Goal: Transaction & Acquisition: Purchase product/service

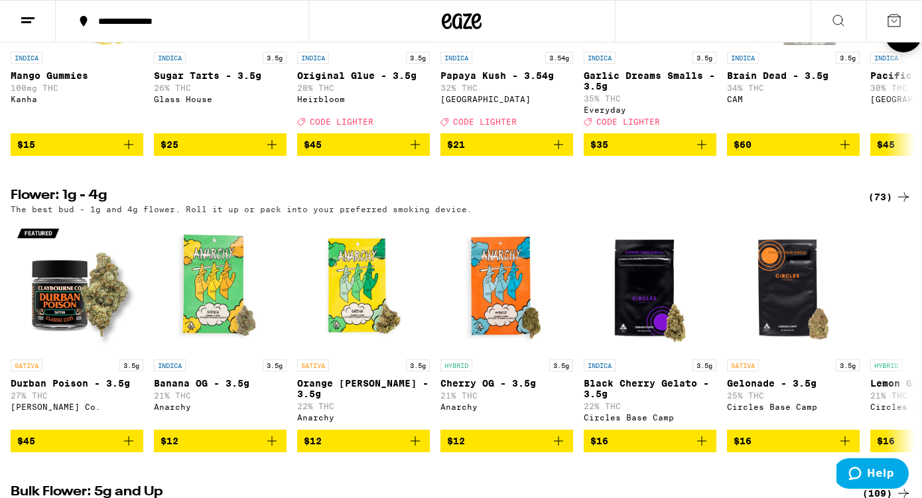
scroll to position [731, 0]
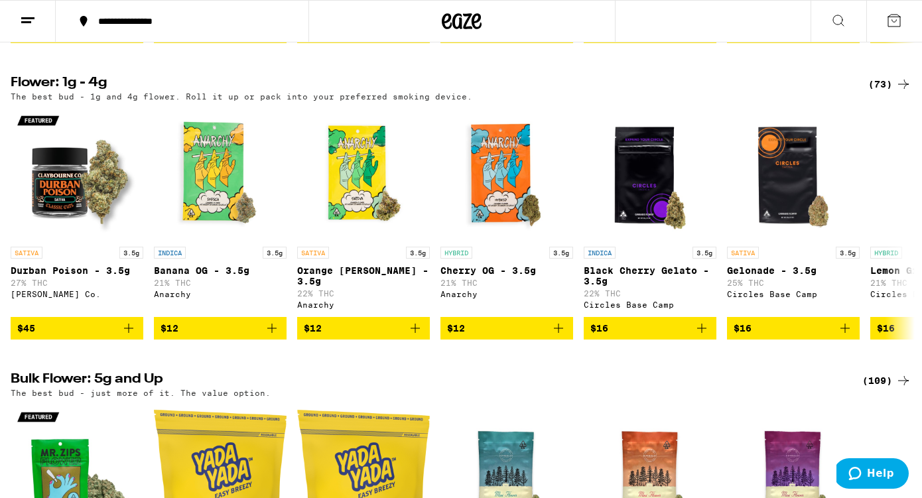
click at [884, 92] on div "(73)" at bounding box center [890, 84] width 43 height 16
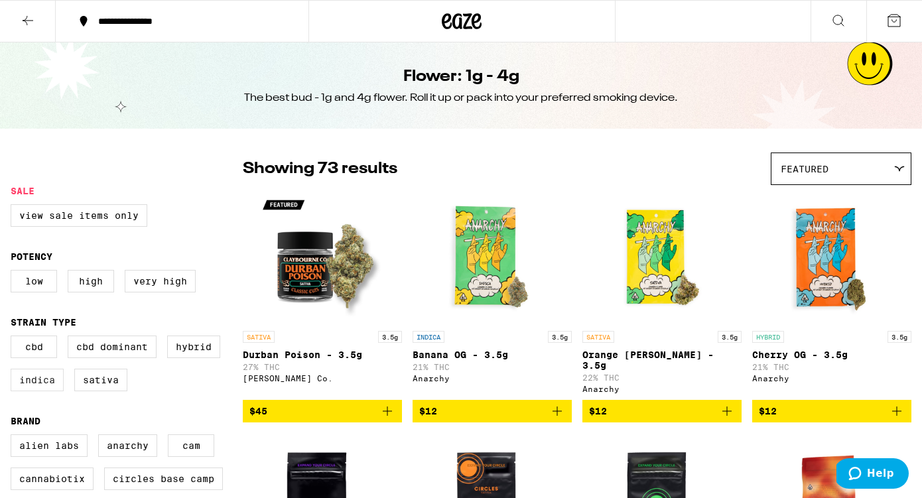
click at [45, 388] on label "Indica" at bounding box center [37, 380] width 53 height 23
click at [14, 338] on input "Indica" at bounding box center [13, 338] width 1 height 1
checkbox input "true"
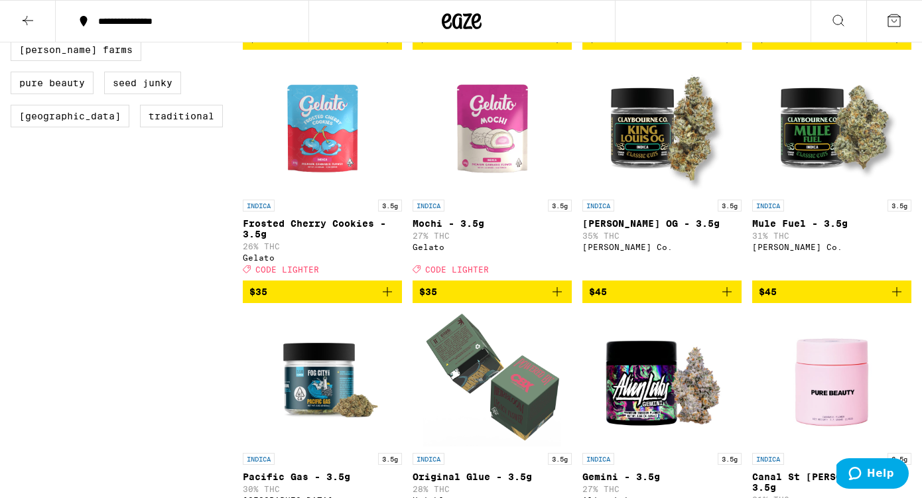
scroll to position [625, 0]
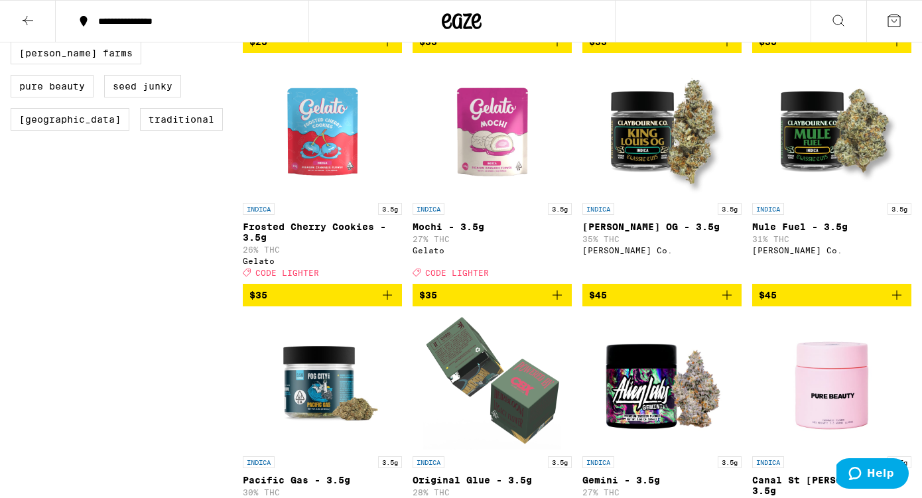
click at [559, 303] on icon "Add to bag" at bounding box center [557, 295] width 16 height 16
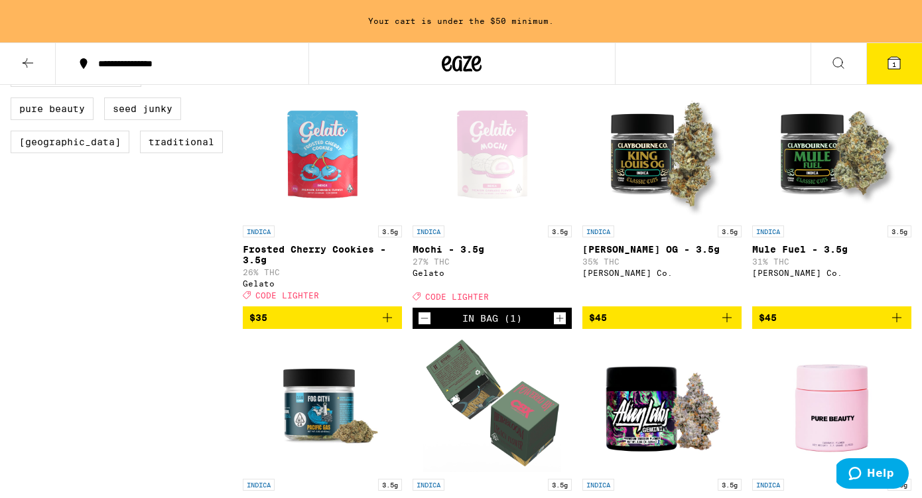
scroll to position [644, 0]
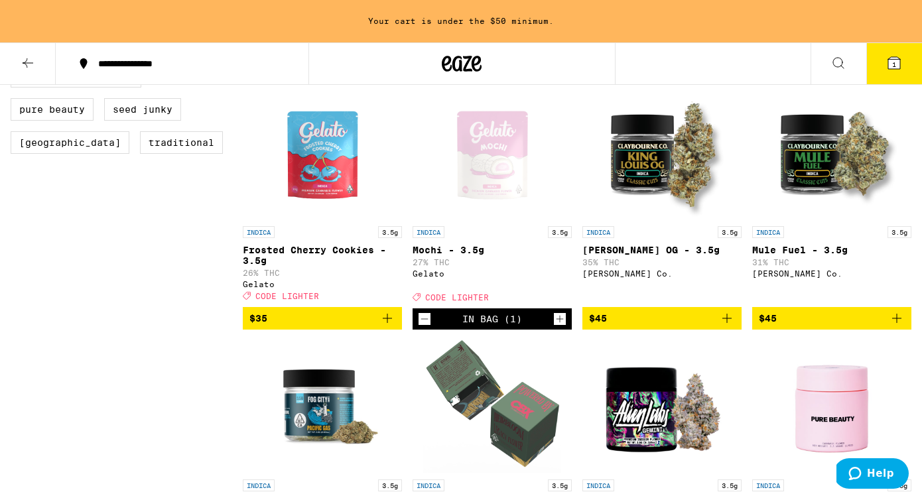
click at [727, 326] on icon "Add to bag" at bounding box center [727, 319] width 16 height 16
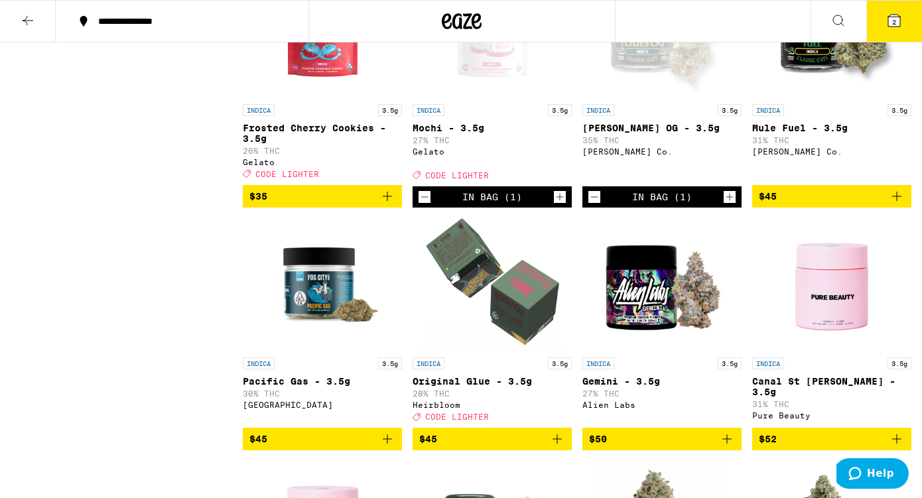
scroll to position [711, 0]
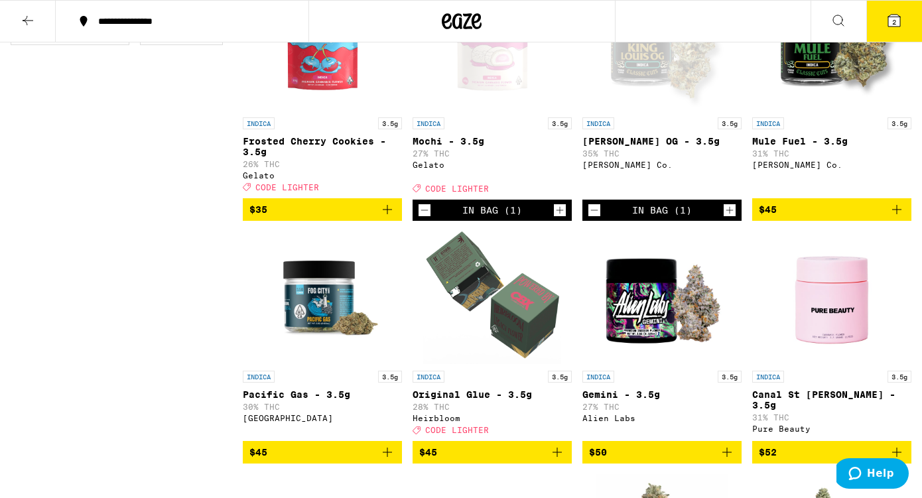
click at [386, 460] on icon "Add to bag" at bounding box center [388, 453] width 16 height 16
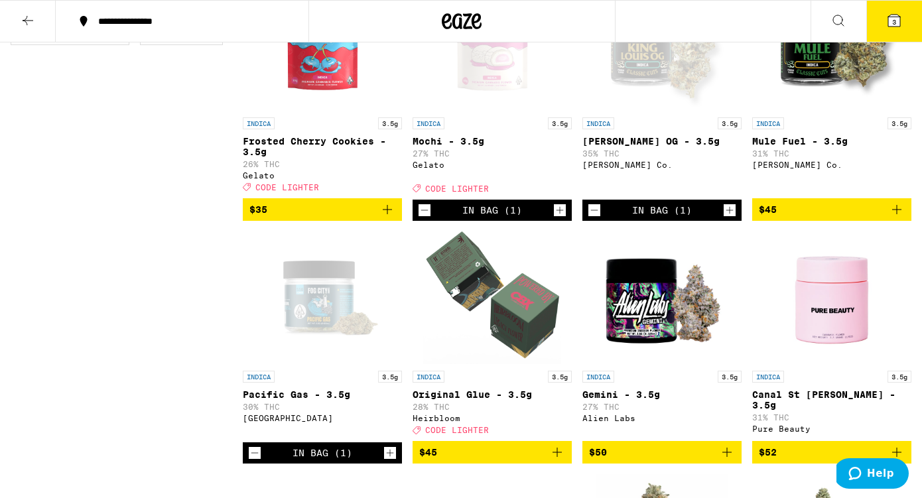
click at [894, 21] on span "3" at bounding box center [894, 22] width 4 height 8
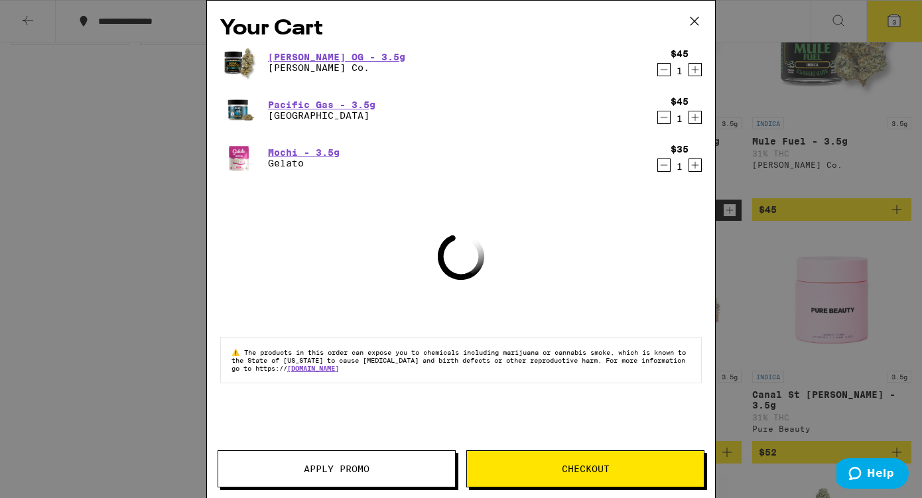
click at [334, 469] on span "Apply Promo" at bounding box center [337, 468] width 66 height 9
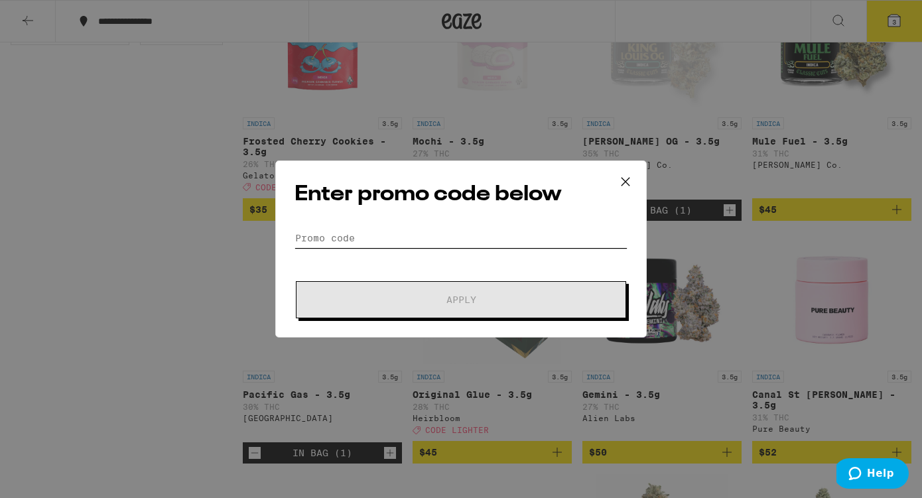
click at [439, 236] on input "Promo Code" at bounding box center [461, 238] width 333 height 20
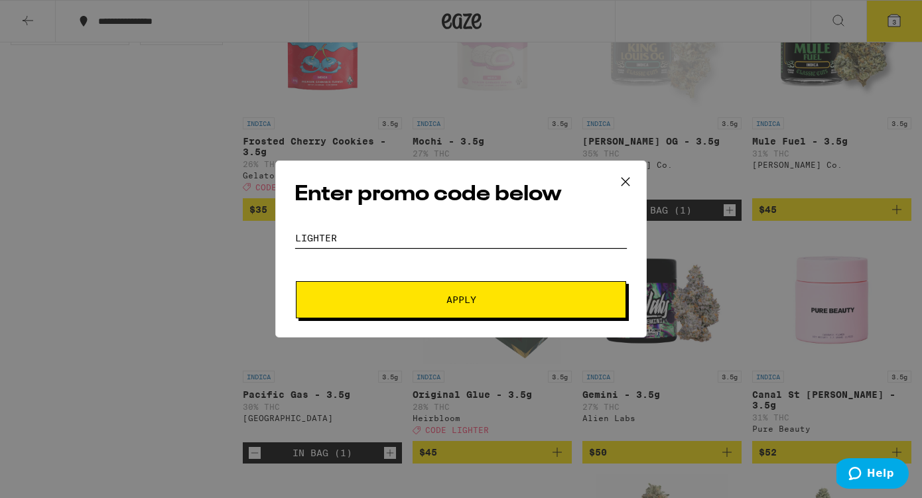
type input "LIGHTER"
click at [447, 309] on button "Apply" at bounding box center [461, 299] width 330 height 37
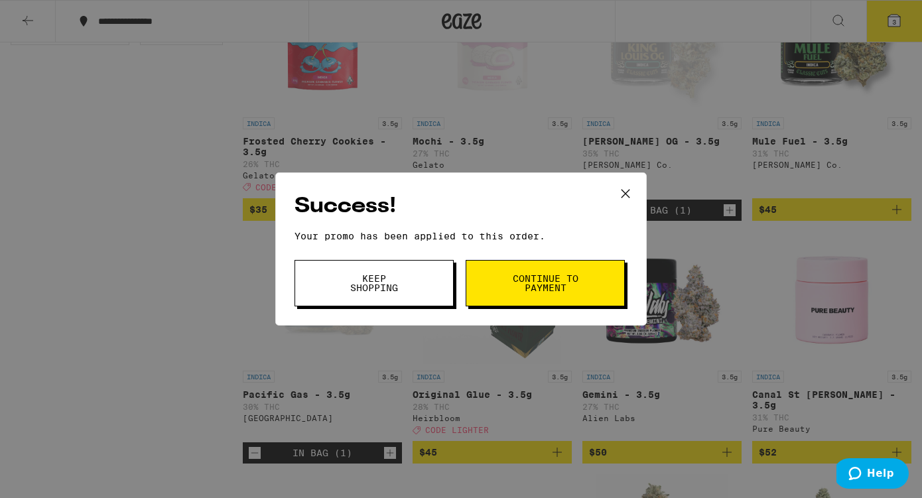
click at [531, 298] on button "Continue to payment" at bounding box center [545, 283] width 159 height 46
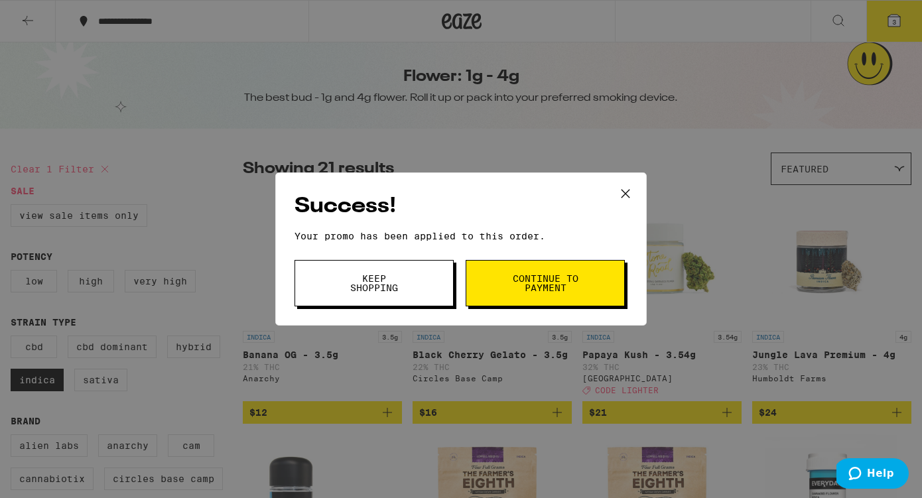
click at [380, 282] on span "Keep Shopping" at bounding box center [374, 283] width 68 height 19
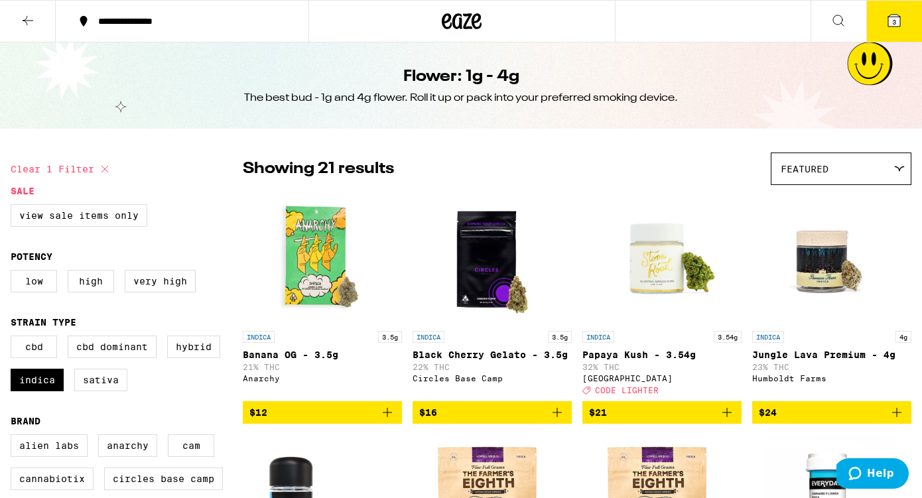
click at [894, 15] on icon at bounding box center [894, 21] width 12 height 12
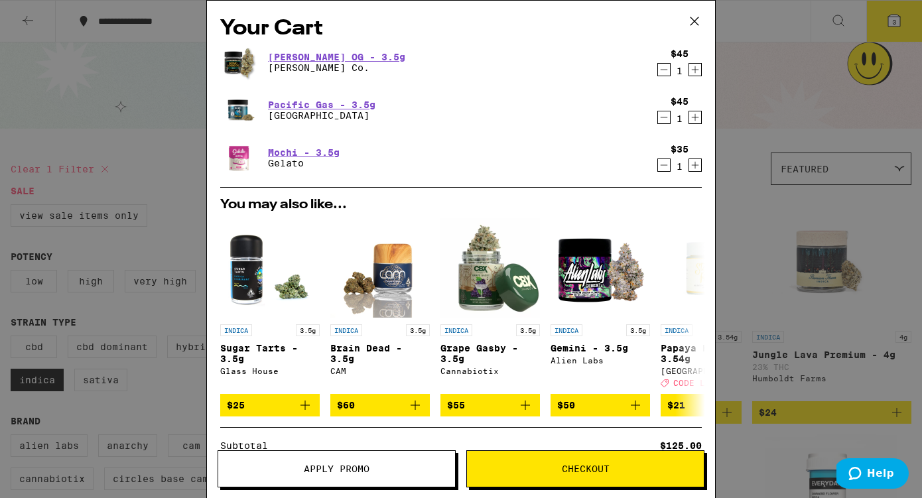
click at [664, 118] on icon "Decrement" at bounding box center [664, 117] width 12 height 16
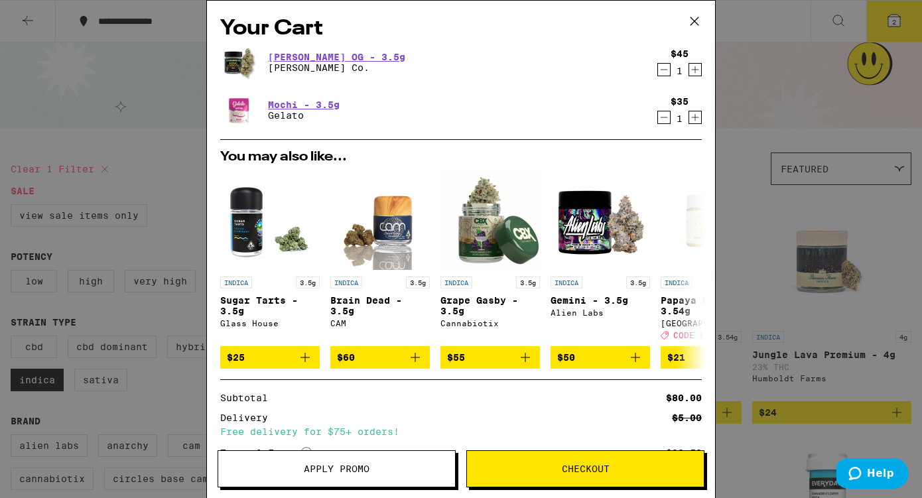
click at [697, 18] on icon at bounding box center [695, 21] width 8 height 8
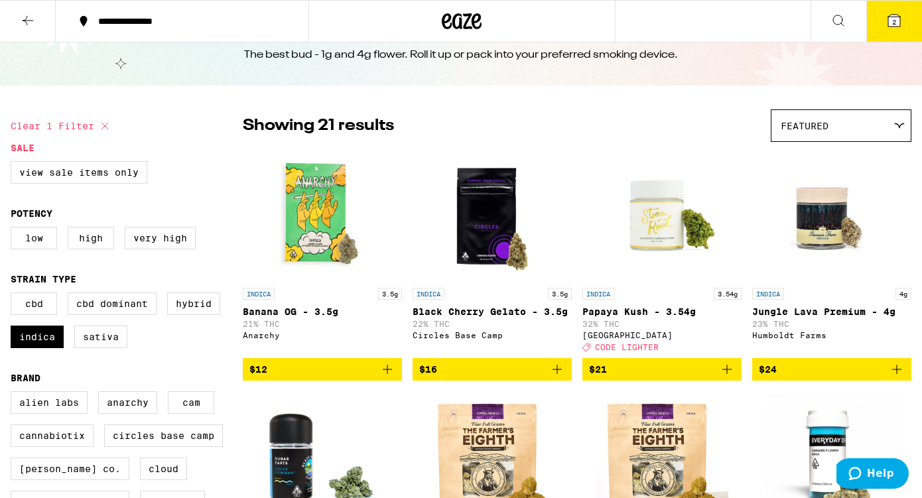
scroll to position [46, 0]
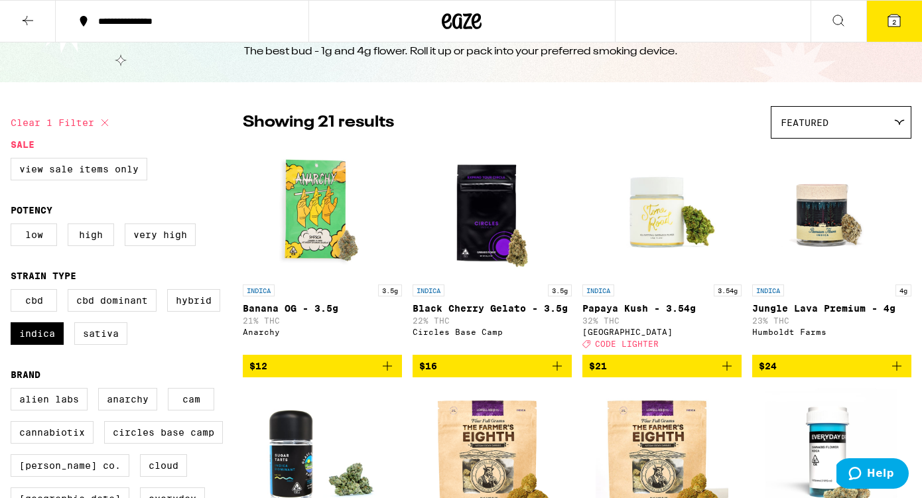
click at [895, 370] on icon "Add to bag" at bounding box center [897, 366] width 16 height 16
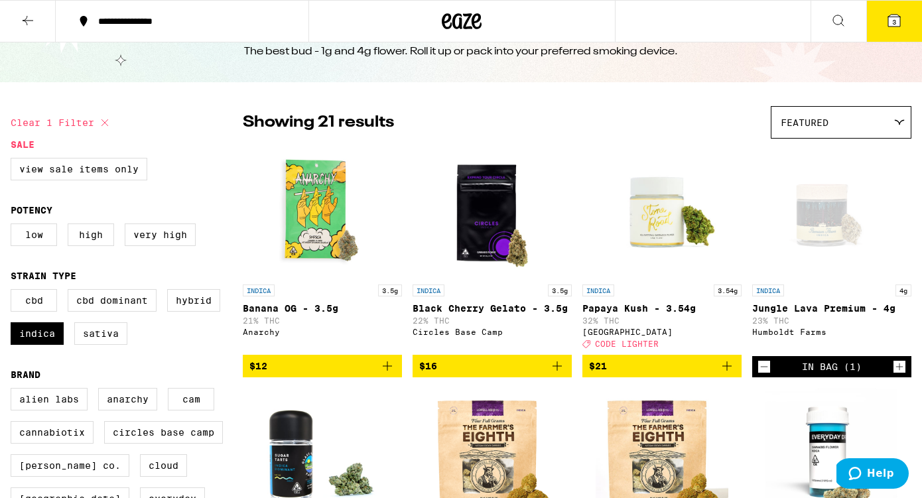
click at [894, 18] on span "3" at bounding box center [894, 22] width 4 height 8
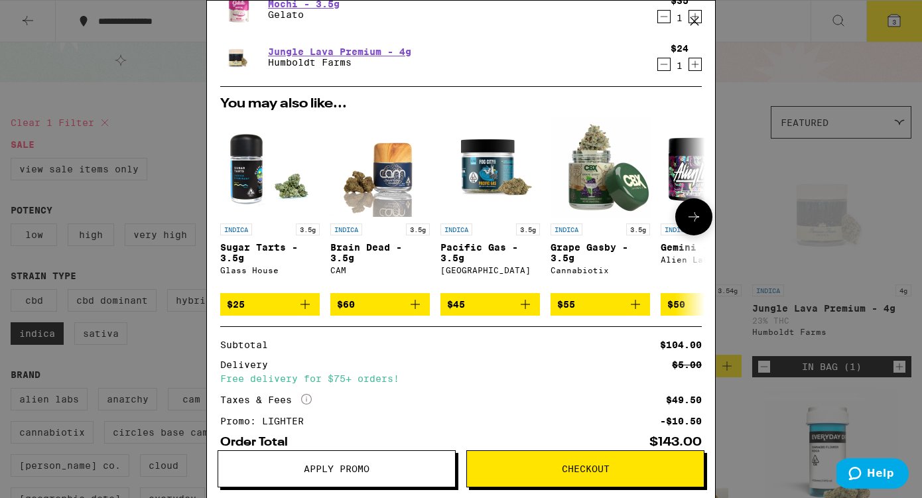
scroll to position [107, 0]
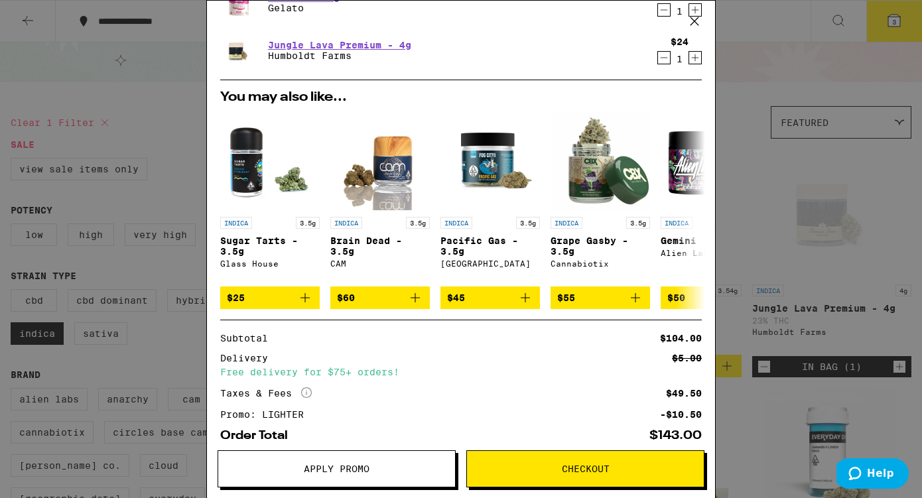
click at [386, 472] on span "Apply Promo" at bounding box center [336, 468] width 237 height 9
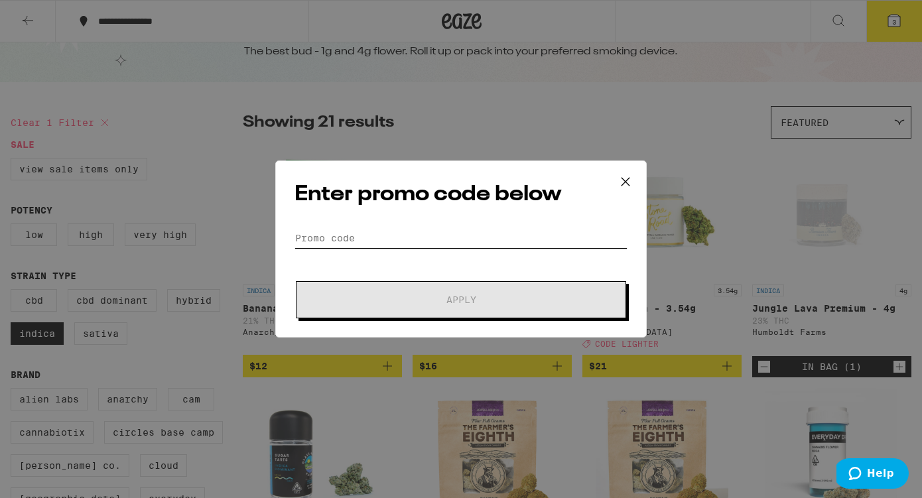
click at [401, 234] on input "Promo Code" at bounding box center [461, 238] width 333 height 20
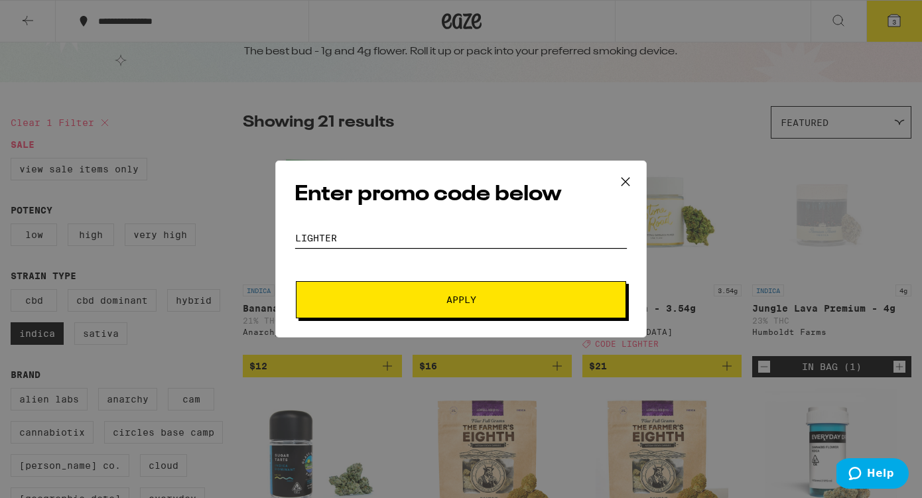
type input "LIGHTER"
click at [447, 291] on button "Apply" at bounding box center [461, 299] width 330 height 37
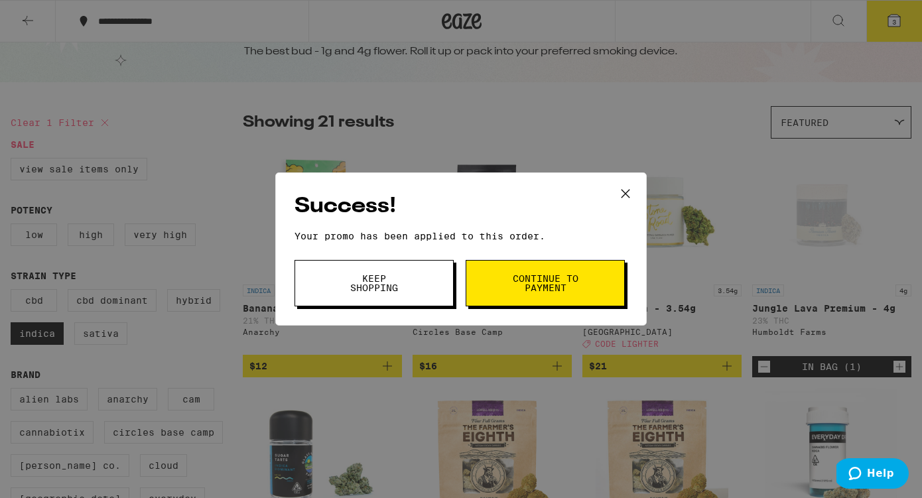
click at [578, 282] on span "Continue to payment" at bounding box center [546, 283] width 68 height 19
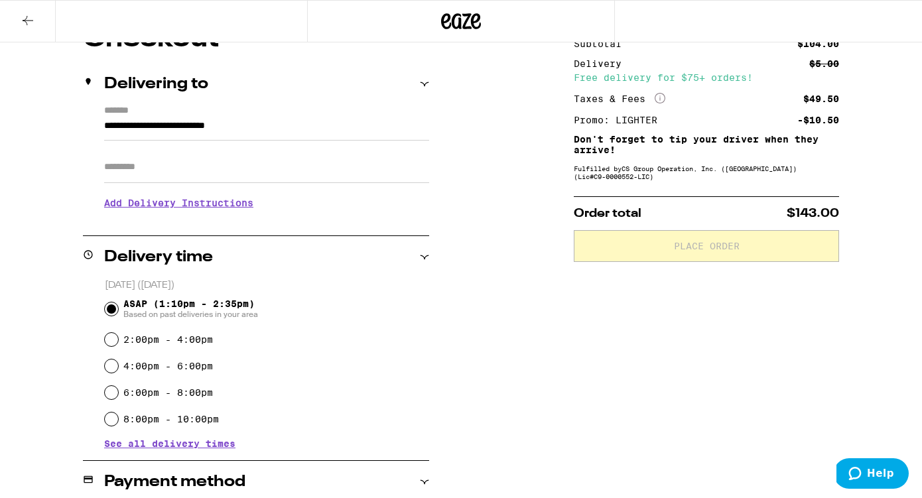
scroll to position [135, 0]
click at [189, 201] on h3 "Add Delivery Instructions" at bounding box center [266, 202] width 325 height 31
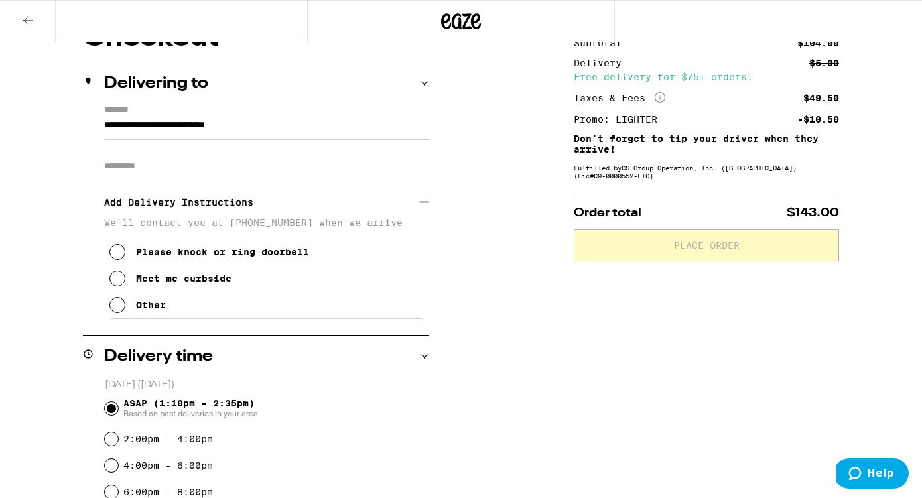
click at [117, 313] on icon at bounding box center [117, 305] width 16 height 16
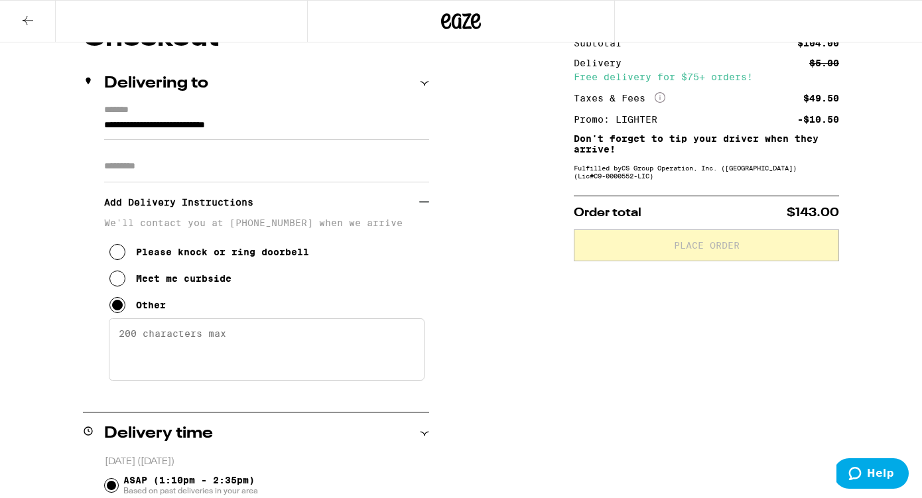
click at [196, 336] on textarea "Enter any other delivery instructions you want driver to know" at bounding box center [267, 349] width 316 height 62
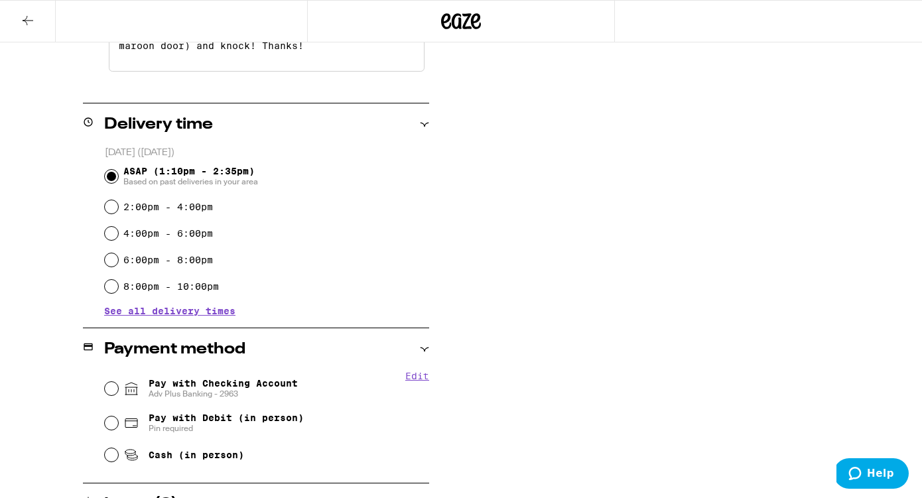
scroll to position [466, 0]
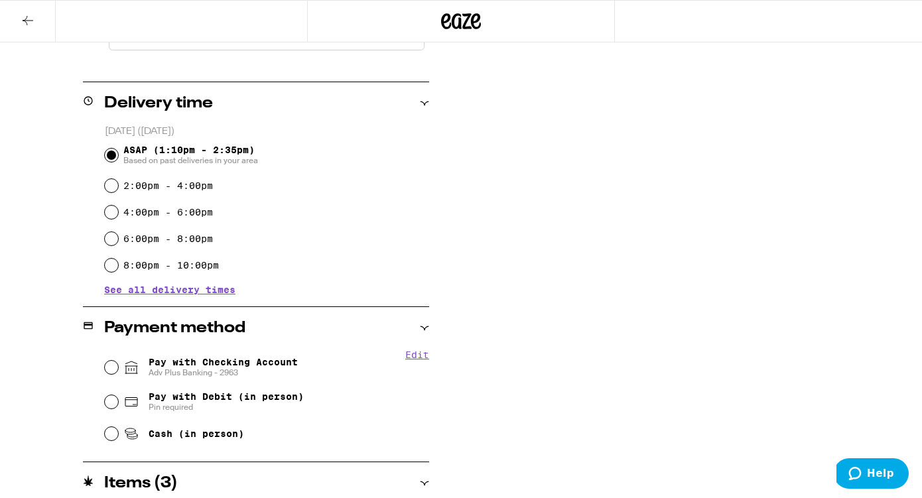
type textarea "1503 is behind 1501 (big blue house). Simply walk down the driveway to find 150…"
click at [108, 366] on input "Pay with Checking Account Adv Plus Banking - 2963" at bounding box center [111, 367] width 13 height 13
radio input "true"
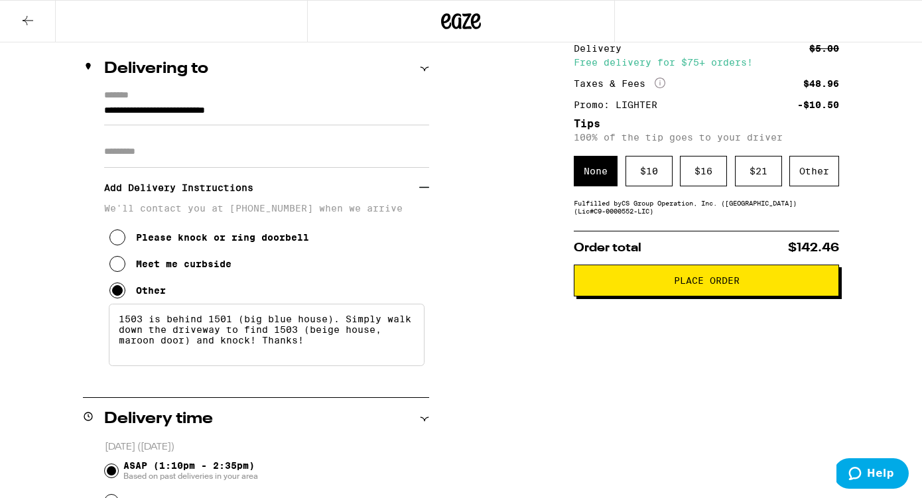
scroll to position [147, 0]
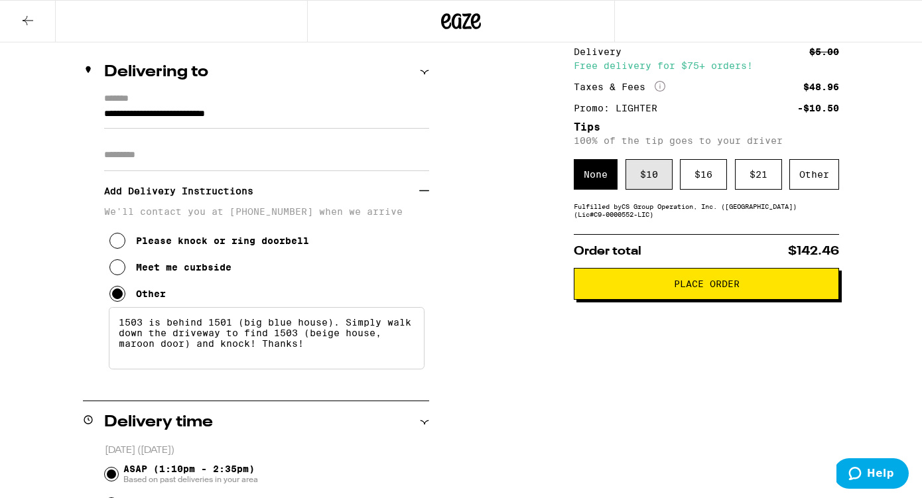
click at [644, 181] on div "$ 10" at bounding box center [649, 174] width 47 height 31
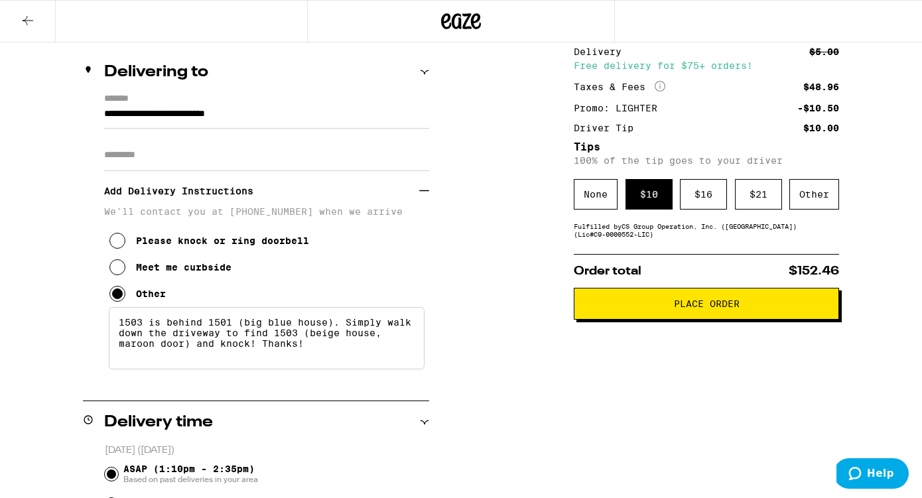
click at [759, 308] on span "Place Order" at bounding box center [706, 303] width 243 height 9
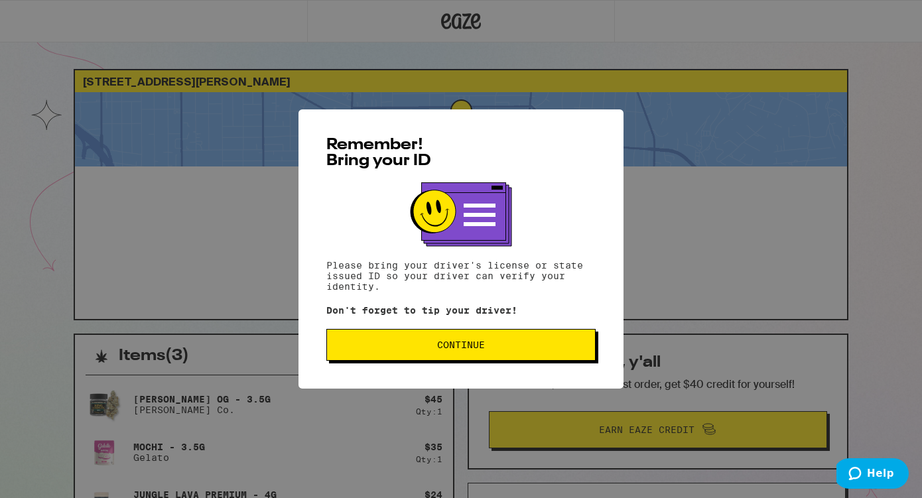
click at [439, 361] on button "Continue" at bounding box center [460, 345] width 269 height 32
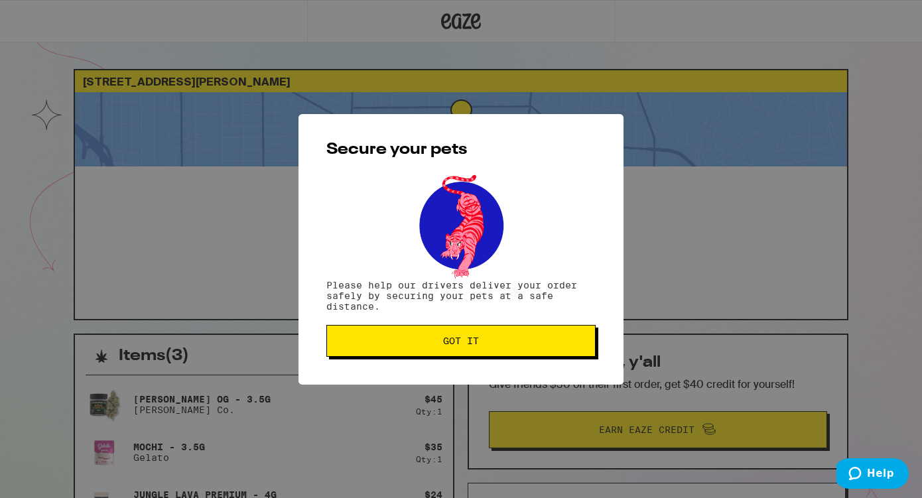
click at [445, 345] on span "Got it" at bounding box center [461, 340] width 36 height 9
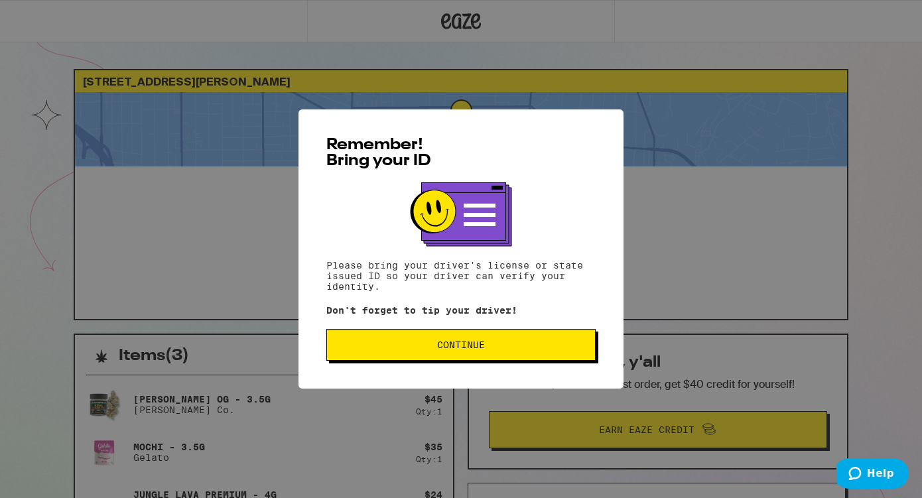
click at [484, 347] on span "Continue" at bounding box center [461, 344] width 48 height 9
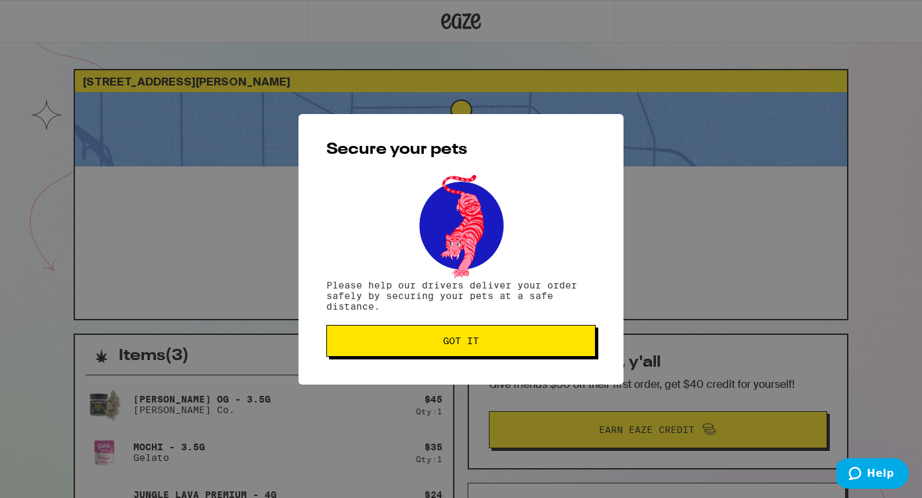
click at [484, 346] on span "Got it" at bounding box center [461, 340] width 247 height 9
